Goal: Task Accomplishment & Management: Use online tool/utility

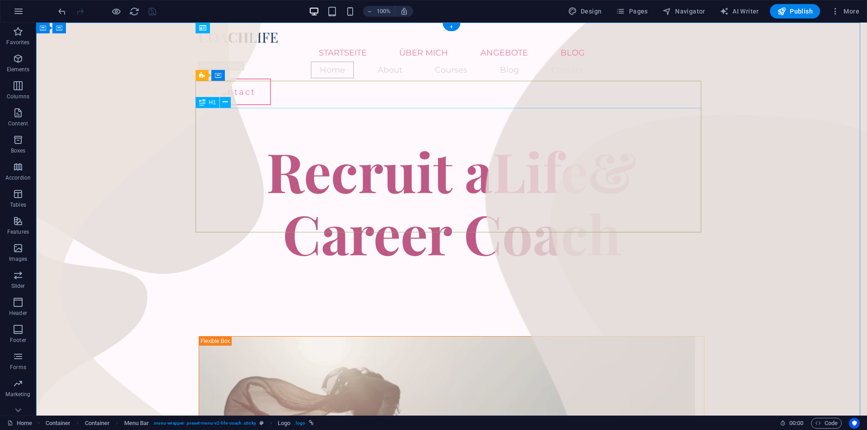
click at [435, 140] on div "Recruit a Life & Career Coach" at bounding box center [452, 202] width 506 height 125
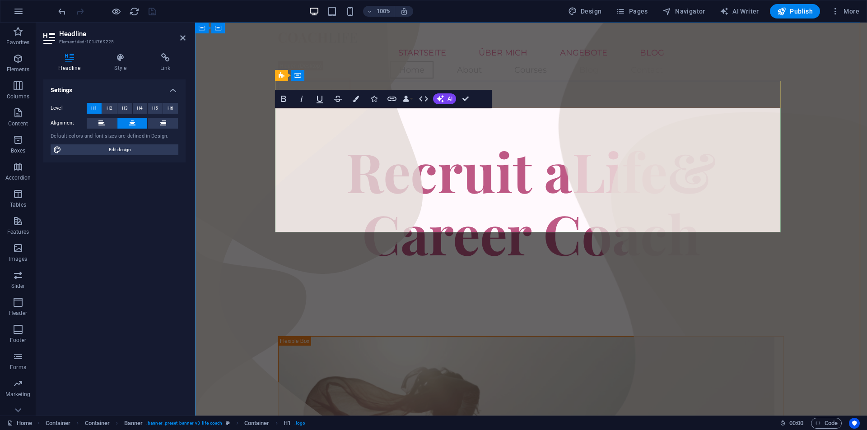
click at [574, 141] on h1 "Recruit a Life & Career Coach" at bounding box center [531, 202] width 506 height 125
click at [660, 140] on h1 "Recruit a Life & Career Coach" at bounding box center [531, 202] width 506 height 125
drag, startPoint x: 653, startPoint y: 134, endPoint x: 345, endPoint y: 135, distance: 307.5
click at [345, 140] on h1 "Recruit a Life & Career Coach" at bounding box center [531, 202] width 506 height 125
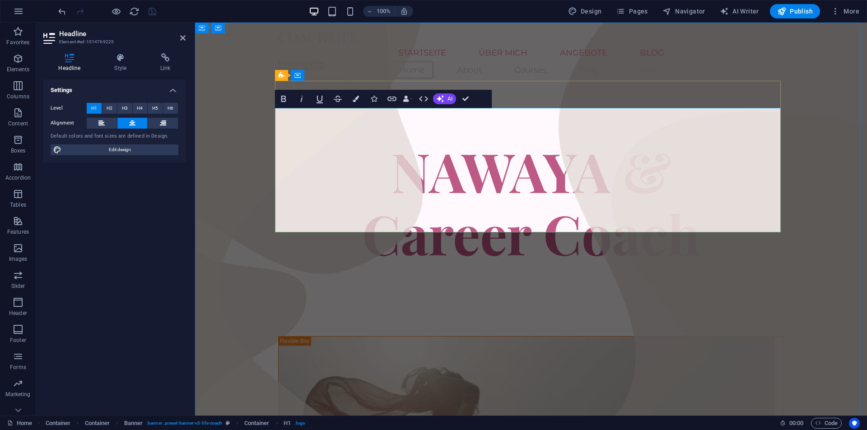
click at [645, 187] on span "& Career Coach" at bounding box center [531, 202] width 338 height 135
drag, startPoint x: 704, startPoint y: 199, endPoint x: 692, endPoint y: 197, distance: 12.3
click at [695, 199] on h1 "NAWAYA & Career Coach" at bounding box center [531, 202] width 506 height 125
drag, startPoint x: 653, startPoint y: 137, endPoint x: 638, endPoint y: 137, distance: 15.8
click at [638, 137] on span "& Career Coach" at bounding box center [531, 202] width 338 height 135
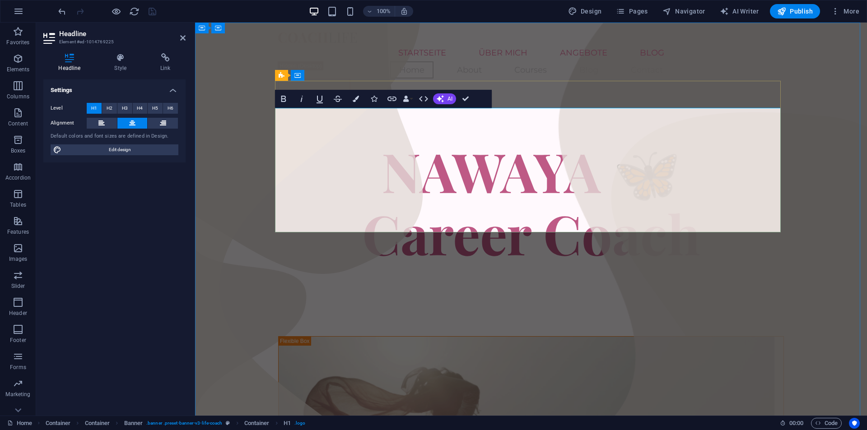
scroll to position [0, 10]
click at [622, 172] on span "​🦋 Career Coach" at bounding box center [531, 202] width 338 height 135
drag, startPoint x: 673, startPoint y: 149, endPoint x: 639, endPoint y: 142, distance: 35.0
click at [639, 142] on span "​🦋 Career Coach" at bounding box center [531, 202] width 338 height 135
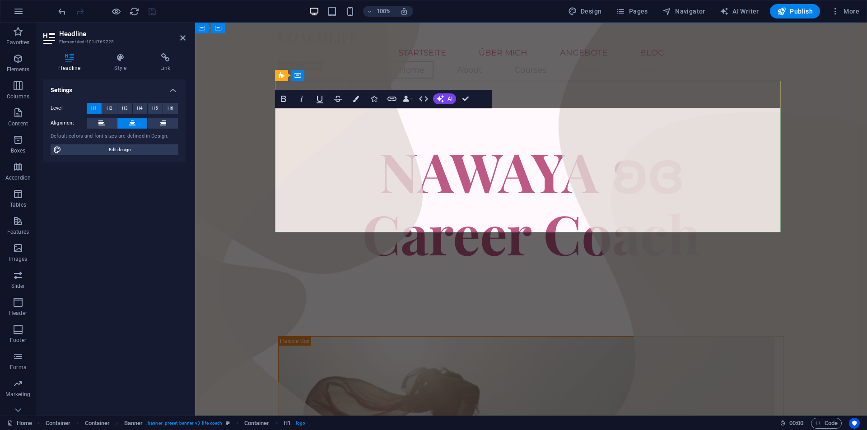
click at [676, 196] on span "​​ʚɞ Career Coach" at bounding box center [531, 202] width 338 height 135
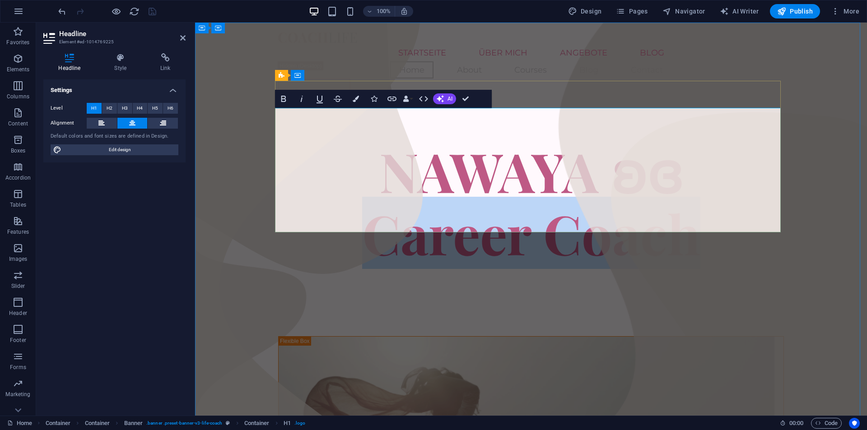
drag, startPoint x: 695, startPoint y: 197, endPoint x: 364, endPoint y: 193, distance: 330.6
click at [364, 193] on span "​​ʚɞ Career Coach" at bounding box center [531, 202] width 338 height 135
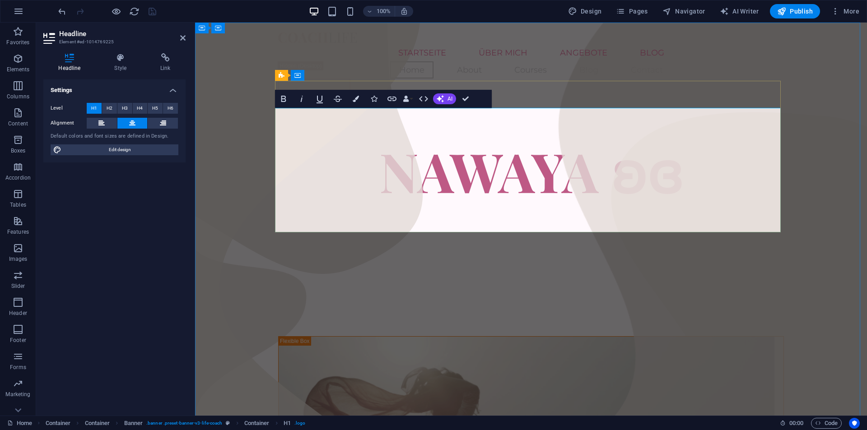
scroll to position [5, 0]
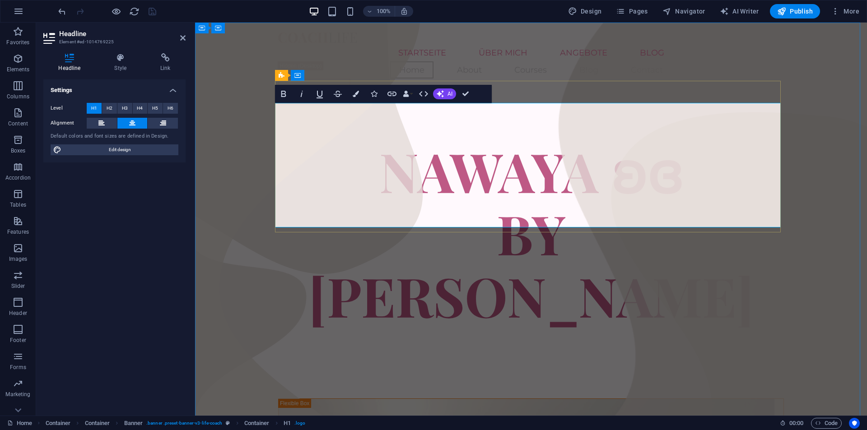
click at [679, 184] on h1 "NAWAYA ʚɞ ‌BY [PERSON_NAME]" at bounding box center [531, 233] width 506 height 187
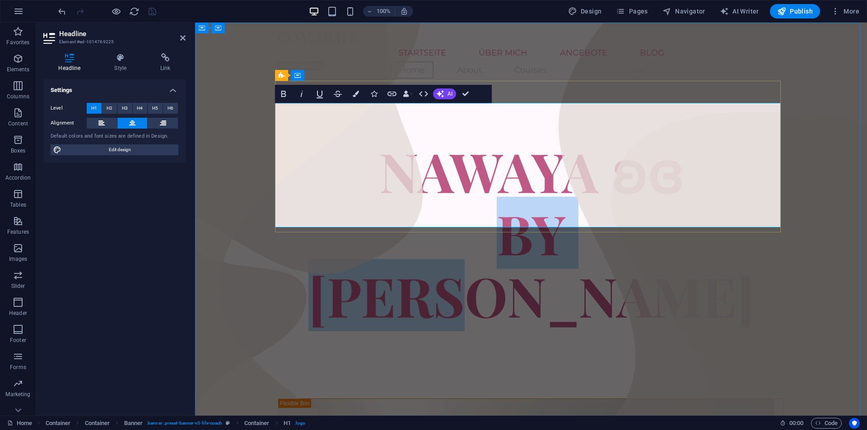
drag, startPoint x: 630, startPoint y: 199, endPoint x: 403, endPoint y: 191, distance: 226.8
click at [403, 191] on h1 "NAWAYA ʚɞ ‌BY [PERSON_NAME]" at bounding box center [531, 233] width 506 height 187
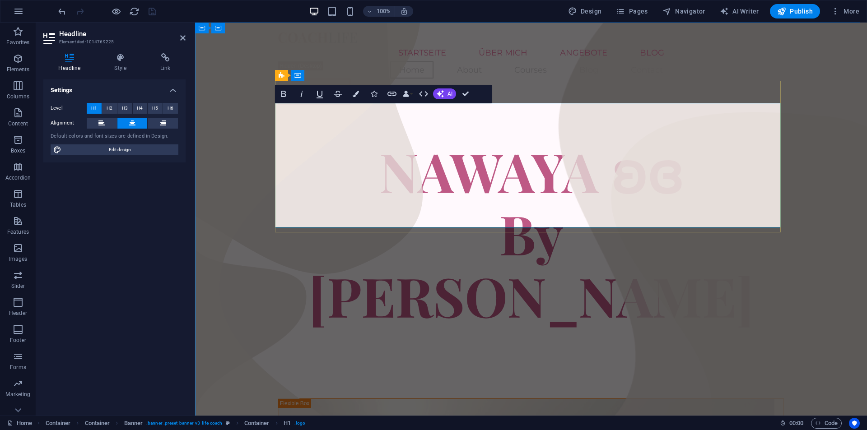
click at [622, 326] on div at bounding box center [531, 362] width 506 height 72
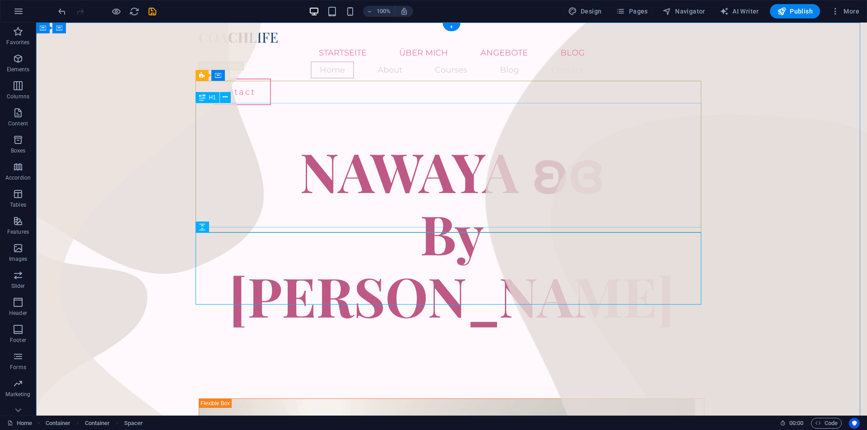
click at [570, 140] on div "NAWAYA ʚɞ By [PERSON_NAME]" at bounding box center [452, 233] width 506 height 187
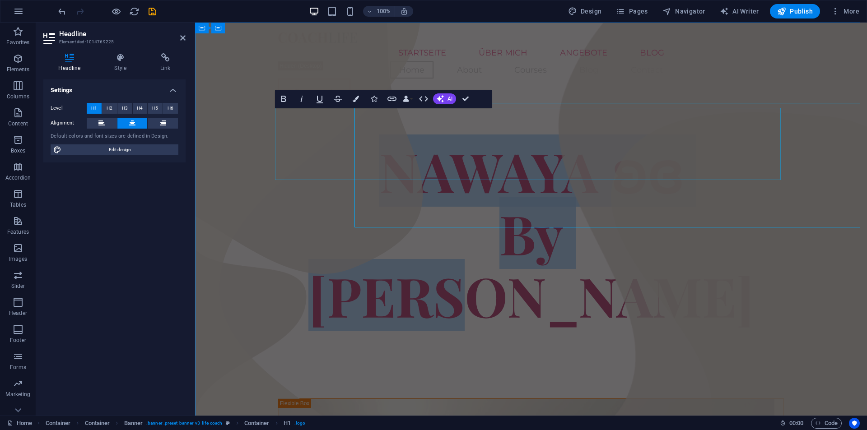
scroll to position [0, 0]
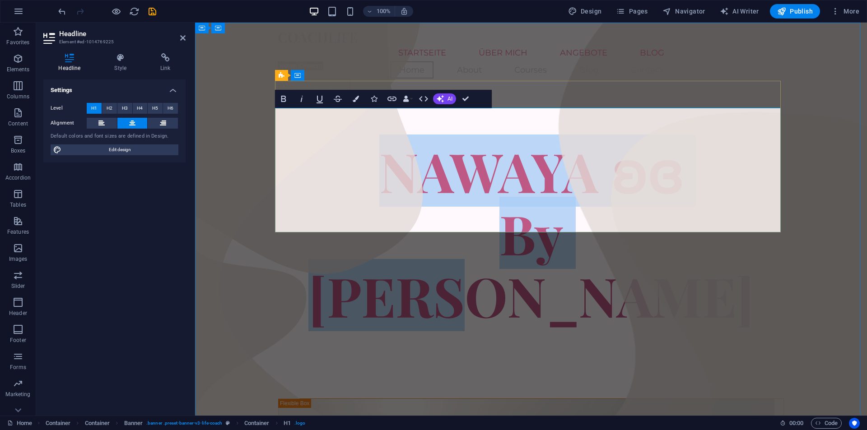
click at [598, 144] on span "NAWAYA" at bounding box center [488, 171] width 219 height 72
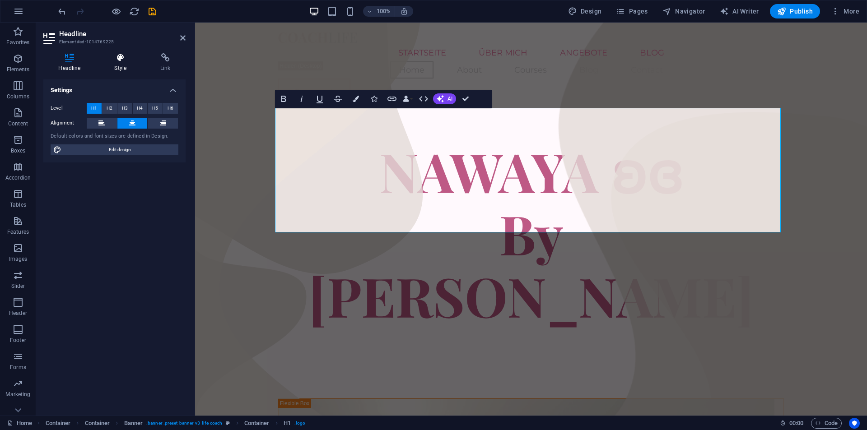
click at [131, 64] on h4 "Style" at bounding box center [122, 62] width 46 height 19
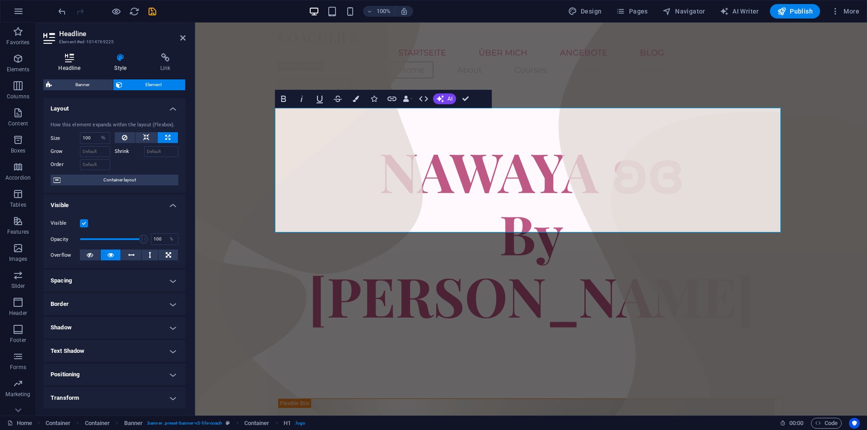
click at [73, 61] on icon at bounding box center [69, 57] width 52 height 9
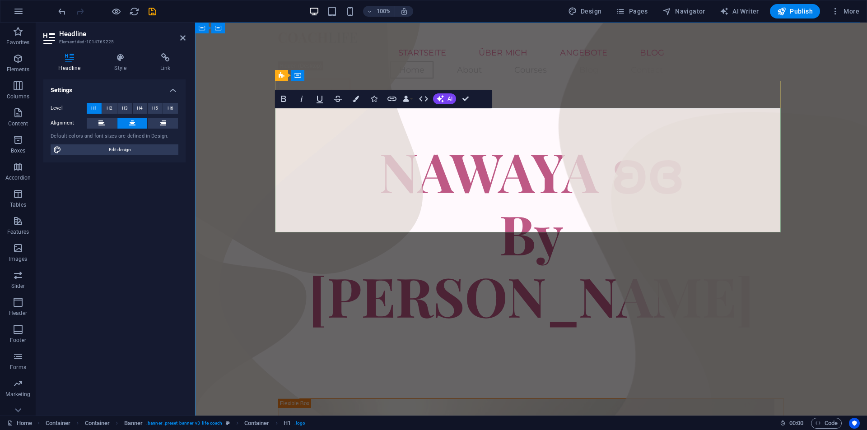
click at [589, 169] on span "ʚɞ By [PERSON_NAME]" at bounding box center [531, 233] width 446 height 197
drag, startPoint x: 632, startPoint y: 140, endPoint x: 667, endPoint y: 142, distance: 34.4
click at [667, 142] on span "ʚɞ By [PERSON_NAME]" at bounding box center [531, 233] width 446 height 197
click at [627, 143] on span "ʚɞ By [PERSON_NAME]" at bounding box center [531, 233] width 446 height 197
click at [662, 142] on span "ʚɞ By [PERSON_NAME]" at bounding box center [531, 233] width 446 height 197
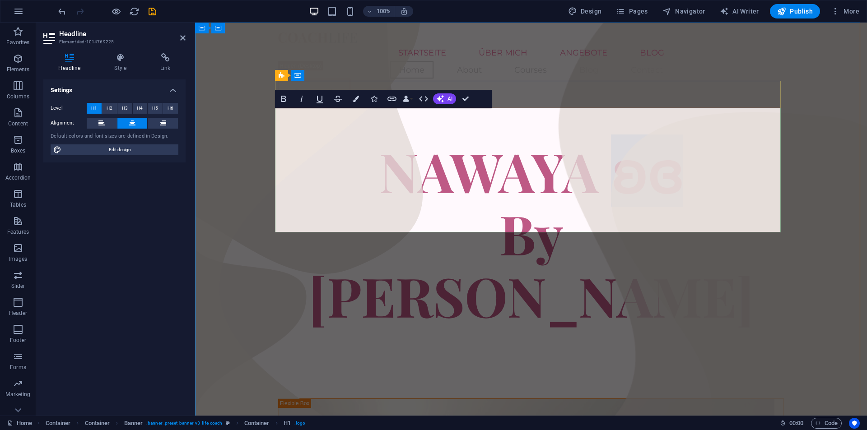
drag, startPoint x: 660, startPoint y: 137, endPoint x: 623, endPoint y: 134, distance: 37.2
click at [623, 135] on span "ʚɞ By [PERSON_NAME]" at bounding box center [531, 233] width 446 height 197
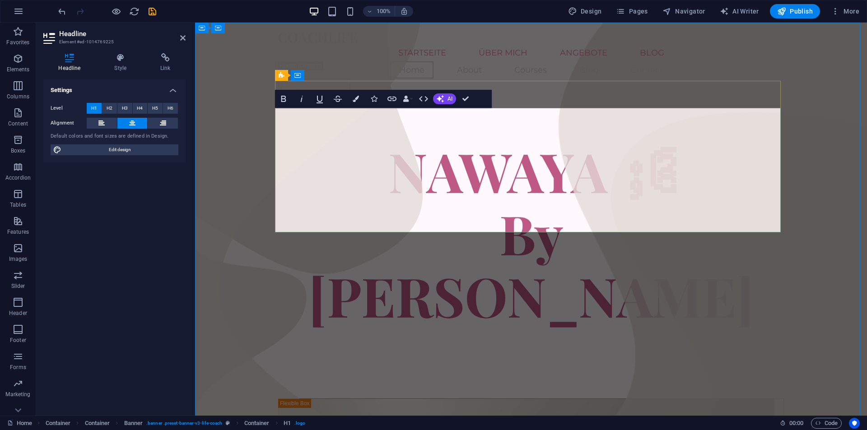
scroll to position [0, 4]
click at [695, 143] on h1 "NAWAYA ​⨾༊󠀺 By [PERSON_NAME]" at bounding box center [531, 233] width 506 height 187
drag, startPoint x: 661, startPoint y: 145, endPoint x: 625, endPoint y: 148, distance: 36.2
click at [625, 147] on span "​⨾༊󠀺 By [PERSON_NAME]" at bounding box center [531, 233] width 446 height 197
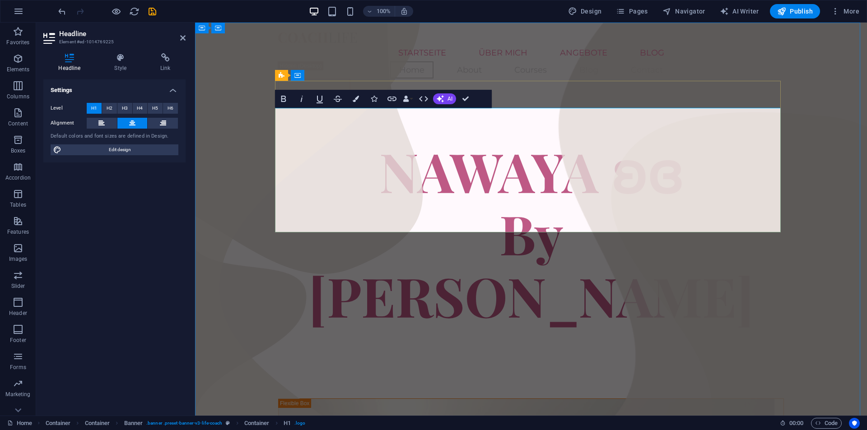
scroll to position [0, 3]
drag, startPoint x: 662, startPoint y: 141, endPoint x: 619, endPoint y: 140, distance: 43.4
click at [619, 140] on span "​​ʚɞ By [PERSON_NAME]" at bounding box center [531, 233] width 446 height 197
click at [354, 97] on icon "button" at bounding box center [356, 99] width 6 height 6
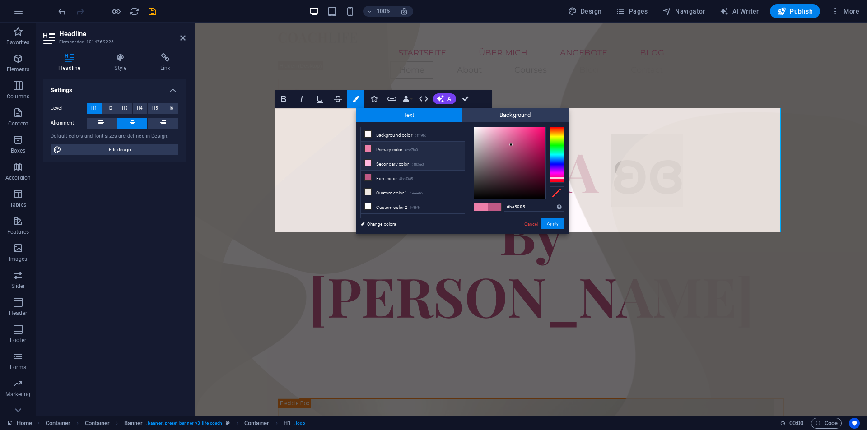
click at [400, 167] on li "Secondary color #ffb8e0" at bounding box center [413, 163] width 104 height 14
click at [377, 163] on li "Secondary color #ffb8e0" at bounding box center [413, 163] width 104 height 14
click at [641, 170] on span "​​ʚɞ By [PERSON_NAME]" at bounding box center [531, 233] width 446 height 197
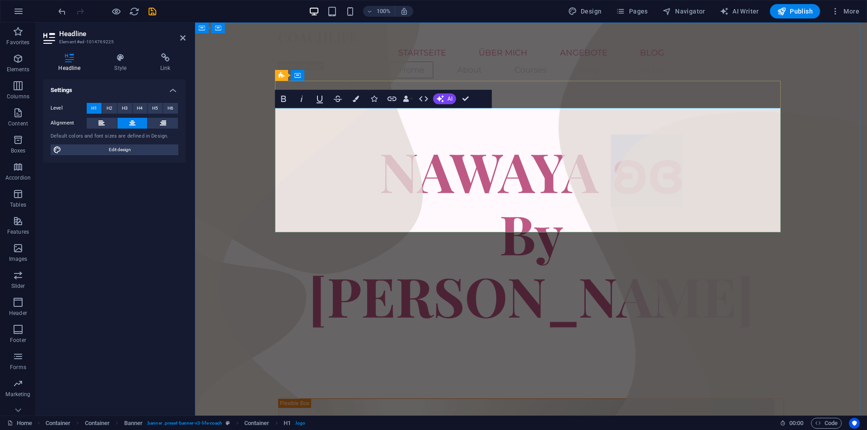
drag, startPoint x: 671, startPoint y: 139, endPoint x: 619, endPoint y: 134, distance: 52.1
click at [618, 140] on h1 "NAWAYA ​​ʚɞ By [PERSON_NAME]" at bounding box center [531, 233] width 506 height 187
click at [360, 101] on button "Colors" at bounding box center [355, 99] width 17 height 18
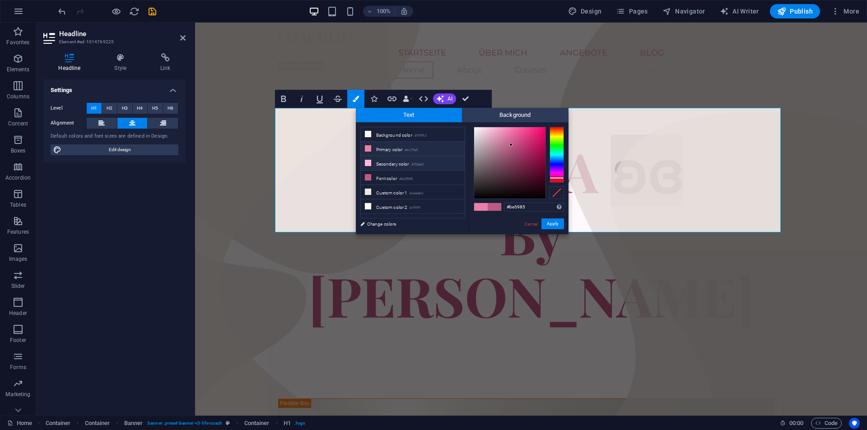
click at [365, 148] on icon at bounding box center [368, 148] width 6 height 6
click at [667, 168] on span "​​ʚɞ By [PERSON_NAME]" at bounding box center [531, 233] width 446 height 197
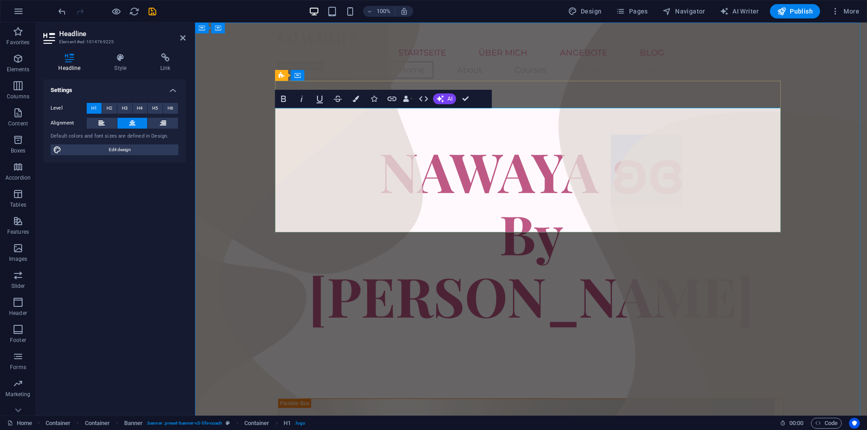
drag, startPoint x: 682, startPoint y: 141, endPoint x: 627, endPoint y: 140, distance: 54.6
click at [627, 140] on h1 "NAWAYA ​​ʚɞ By [PERSON_NAME]" at bounding box center [531, 233] width 506 height 187
click at [354, 99] on icon "button" at bounding box center [356, 99] width 6 height 6
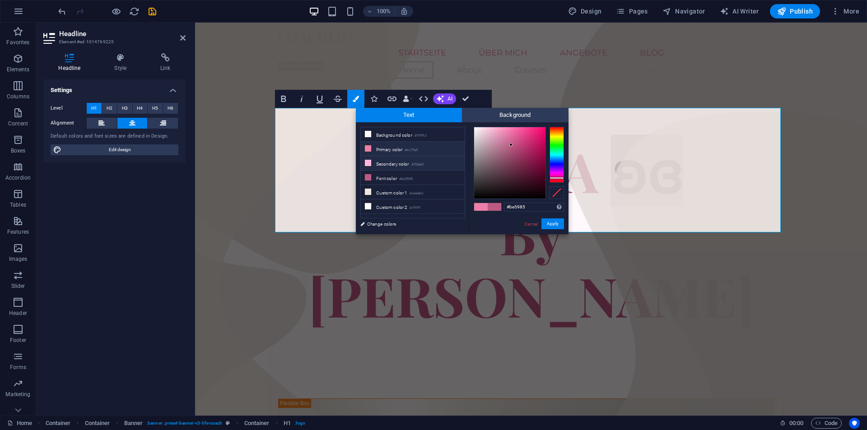
click at [398, 163] on li "Secondary color #ffb8e0" at bounding box center [413, 163] width 104 height 14
click at [398, 174] on li "Font color #be5985" at bounding box center [413, 178] width 104 height 14
click at [391, 197] on ul "Background color #fff9fd Primary color #ec7fa9 Secondary color #ffb8e0 Font col…" at bounding box center [412, 173] width 105 height 92
click at [393, 161] on li "Secondary color #ffb8e0" at bounding box center [413, 163] width 104 height 14
click at [565, 223] on div "#ffb8e0 Supported formats #0852ed rgb(8, 82, 237) rgba(8, 82, 237, 90%) hsv(221…" at bounding box center [519, 243] width 100 height 243
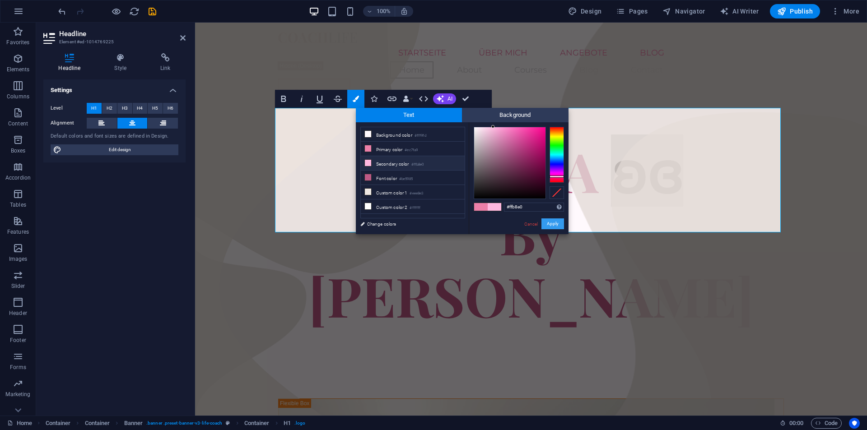
click at [560, 222] on button "Apply" at bounding box center [552, 224] width 23 height 11
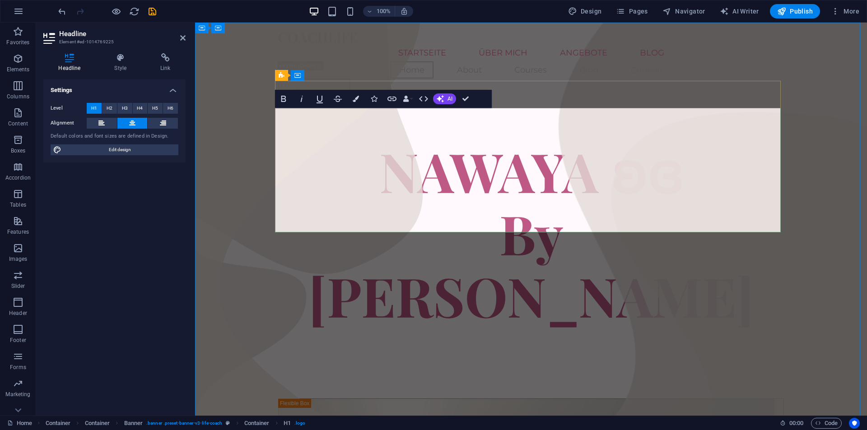
click at [629, 178] on span "​​ ʚɞ By [PERSON_NAME]" at bounding box center [531, 233] width 446 height 197
drag, startPoint x: 649, startPoint y: 142, endPoint x: 629, endPoint y: 143, distance: 20.4
click at [629, 143] on h1 "NAWAYA ​​ ʚɞ By [PERSON_NAME]" at bounding box center [531, 233] width 506 height 187
click at [351, 97] on button "Colors" at bounding box center [355, 99] width 17 height 18
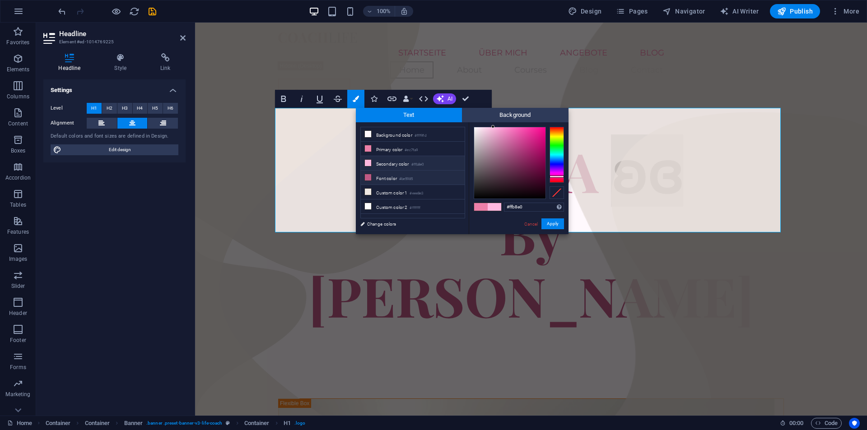
click at [398, 177] on li "Font color #be5985" at bounding box center [413, 178] width 104 height 14
click at [562, 229] on button "Apply" at bounding box center [552, 224] width 23 height 11
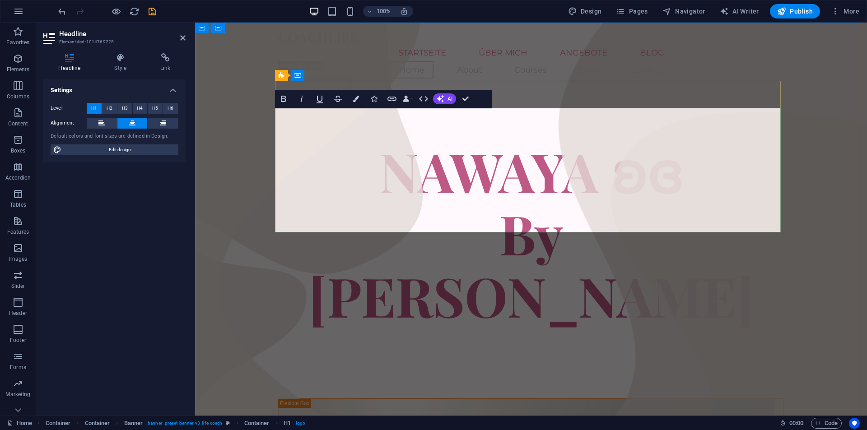
click at [614, 177] on span "​​ʚɞ By [PERSON_NAME]" at bounding box center [531, 233] width 446 height 197
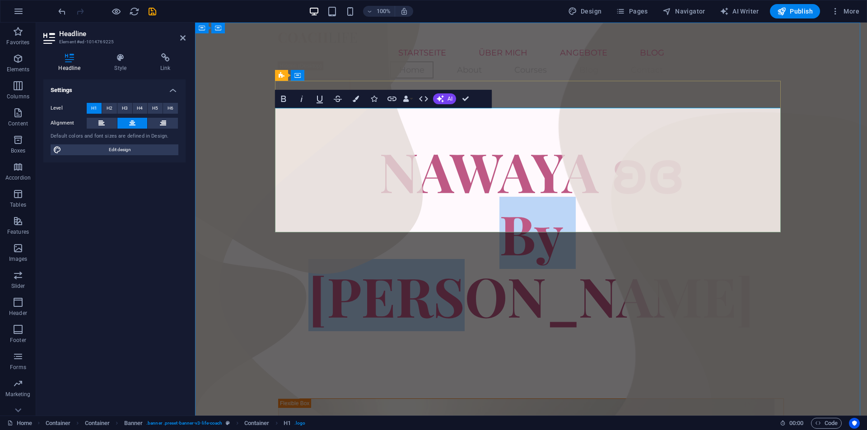
drag, startPoint x: 647, startPoint y: 199, endPoint x: 399, endPoint y: 195, distance: 248.0
click at [399, 195] on h1 "NAWAYA ​​ʚɞ By [PERSON_NAME]" at bounding box center [531, 233] width 506 height 187
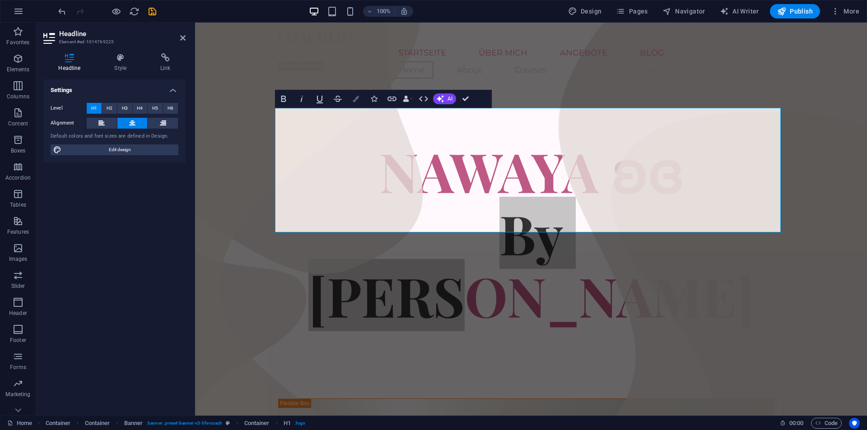
click at [352, 97] on button "Colors" at bounding box center [355, 99] width 17 height 18
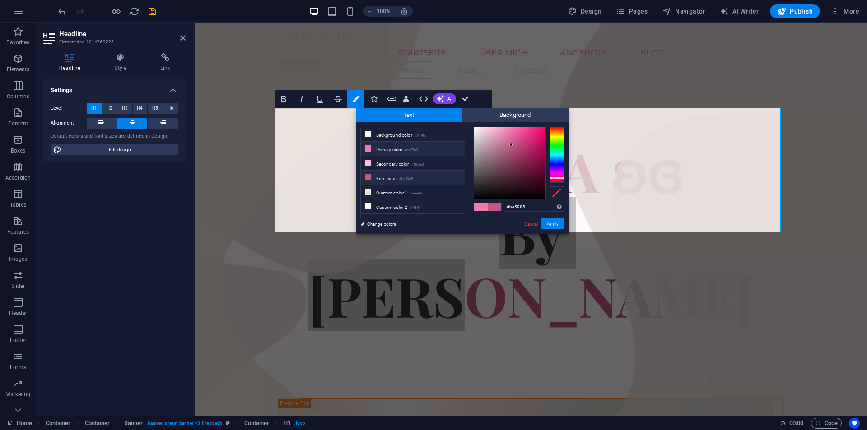
click at [389, 150] on li "Primary color #ec7fa9" at bounding box center [413, 149] width 104 height 14
type input "#ec7fa9"
click at [546, 227] on button "Apply" at bounding box center [552, 224] width 23 height 11
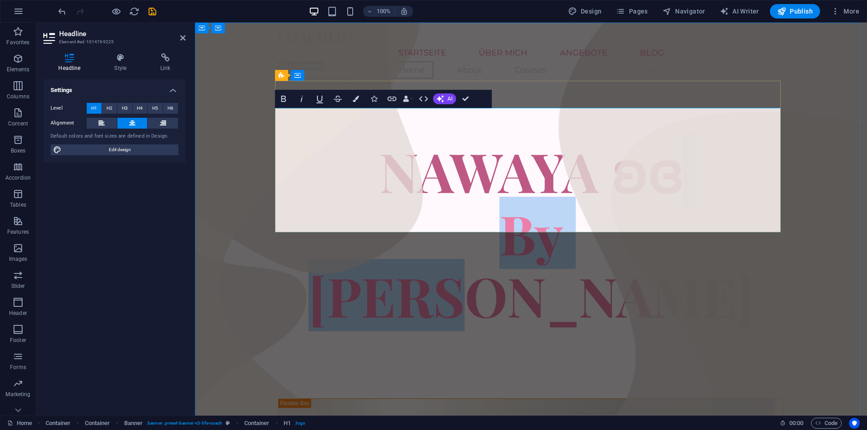
click at [593, 203] on span "By [PERSON_NAME]" at bounding box center [531, 264] width 446 height 135
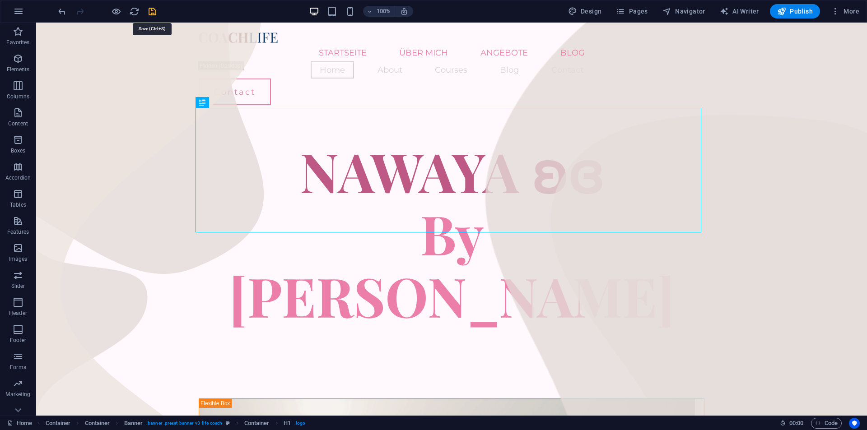
click at [154, 14] on icon "save" at bounding box center [152, 11] width 10 height 10
